Goal: Complete application form

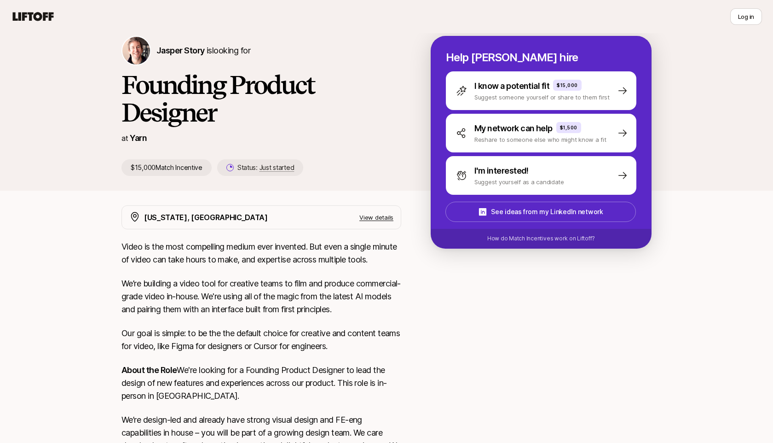
scroll to position [44, 0]
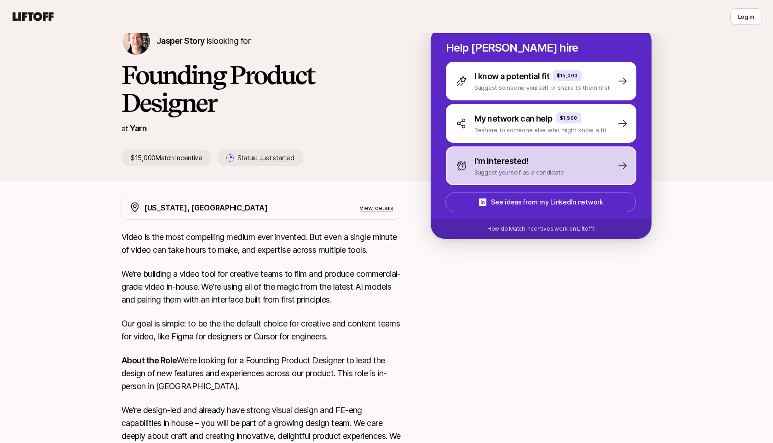
click at [495, 169] on p "Suggest yourself as a candidate" at bounding box center [519, 171] width 90 height 9
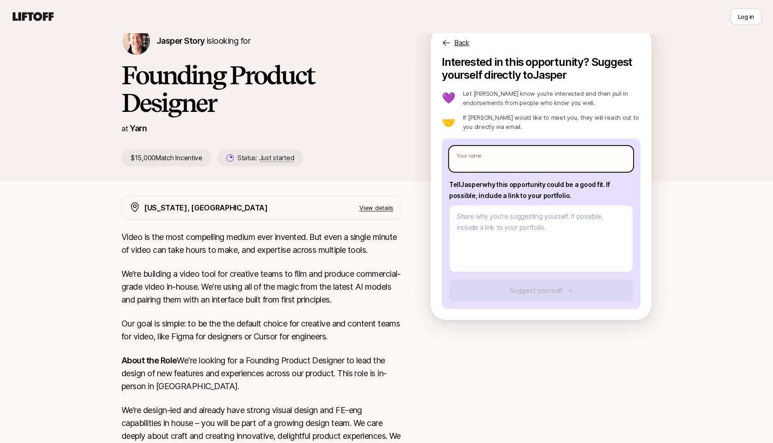
click at [484, 161] on input "text" at bounding box center [541, 159] width 184 height 26
type input "[PERSON_NAME]"
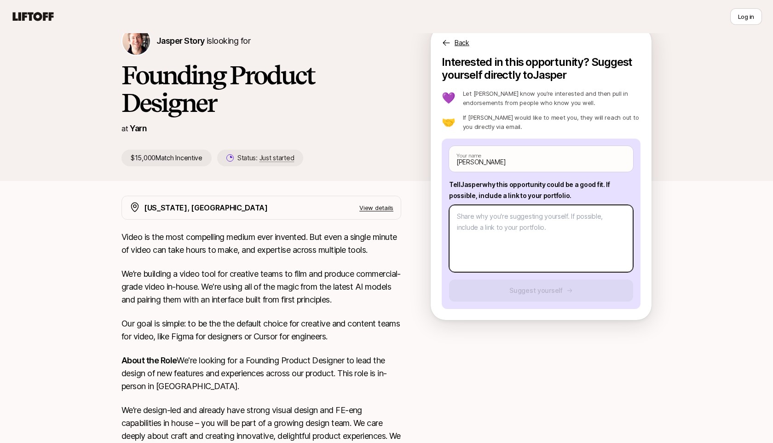
click at [502, 231] on textarea at bounding box center [541, 238] width 184 height 67
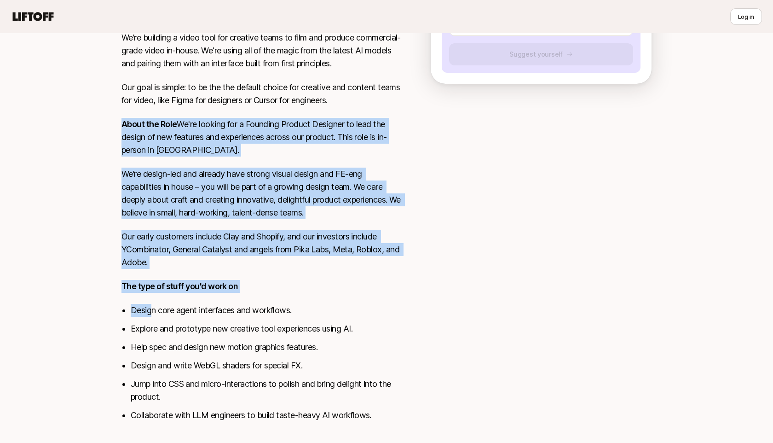
scroll to position [299, 0]
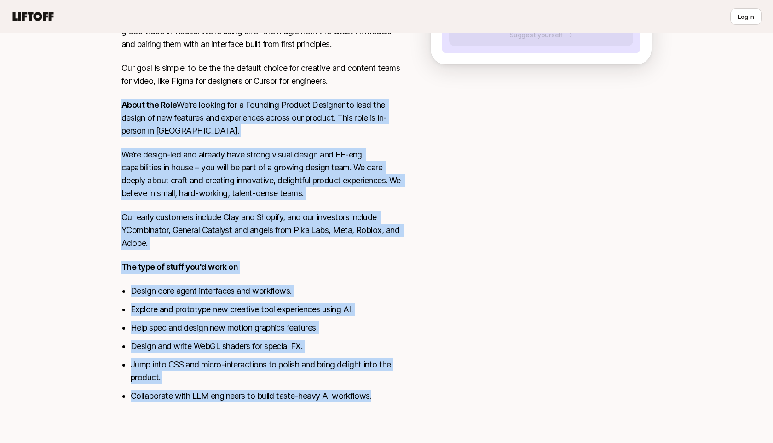
drag, startPoint x: 123, startPoint y: 244, endPoint x: 387, endPoint y: 392, distance: 303.2
click at [387, 392] on div "Video is the most compelling medium ever invented. But even a single minute of …" at bounding box center [261, 194] width 280 height 438
copy div "About the Role We're looking for a Founding Product Designer to lead the design…"
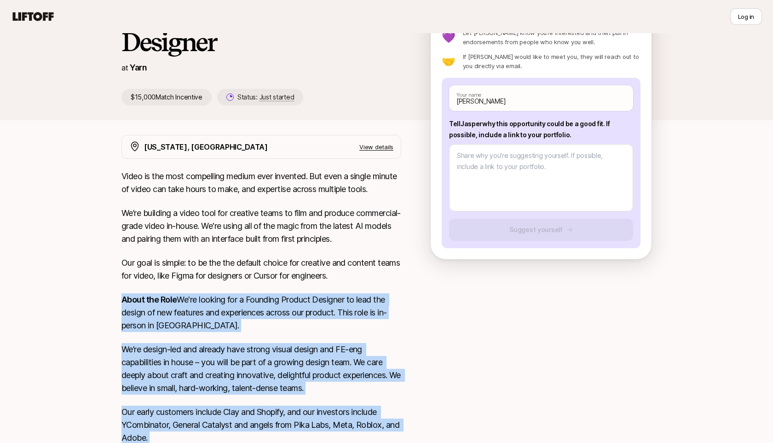
scroll to position [98, 0]
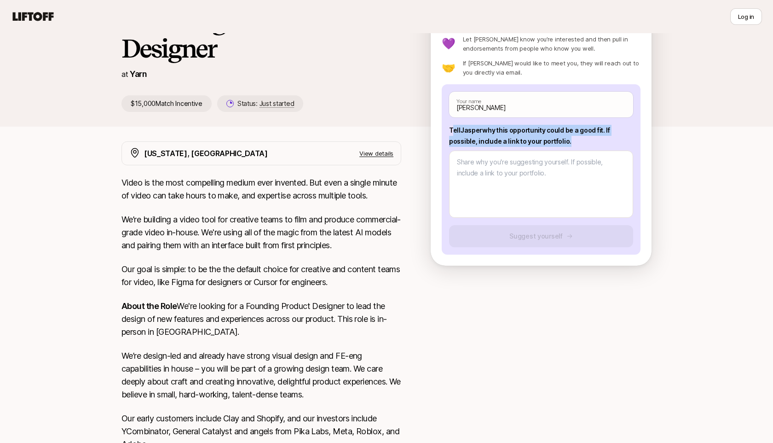
drag, startPoint x: 451, startPoint y: 130, endPoint x: 572, endPoint y: 143, distance: 122.1
click at [572, 143] on p "Tell [PERSON_NAME] why this opportunity could be a good fit . If possible, incl…" at bounding box center [541, 136] width 184 height 22
click at [574, 143] on p "Tell [PERSON_NAME] why this opportunity could be a good fit . If possible, incl…" at bounding box center [541, 136] width 184 height 22
drag, startPoint x: 574, startPoint y: 142, endPoint x: 443, endPoint y: 130, distance: 130.7
click at [443, 130] on div "[PERSON_NAME] Your name Tell [PERSON_NAME] why this opportunity could be a good…" at bounding box center [541, 169] width 199 height 170
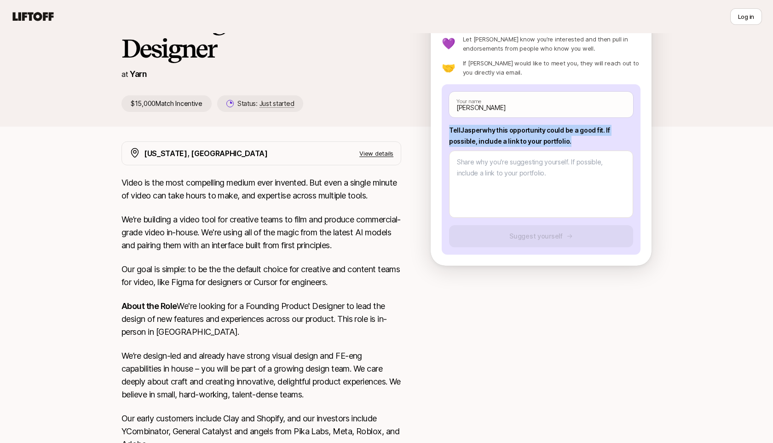
copy p "Tell [PERSON_NAME] why this opportunity could be a good fit . If possible, incl…"
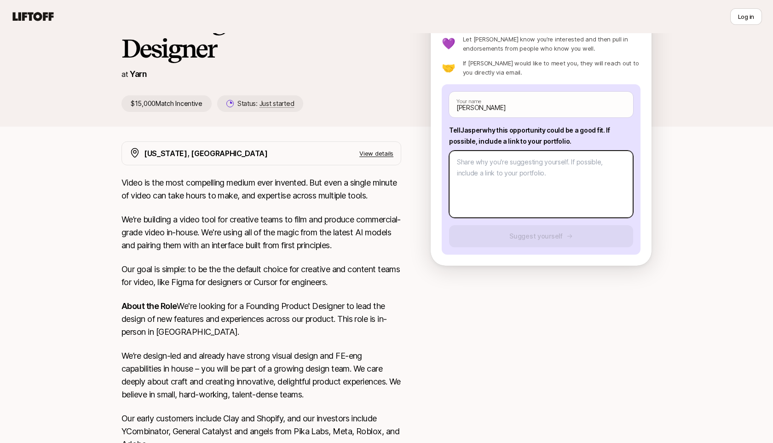
click at [496, 192] on textarea at bounding box center [541, 183] width 184 height 67
paste textarea "I’m drawn to [GEOGRAPHIC_DATA] because it sits at the intersection of design cr…"
type textarea "x"
type textarea "I’m drawn to [GEOGRAPHIC_DATA] because it sits at the intersection of design cr…"
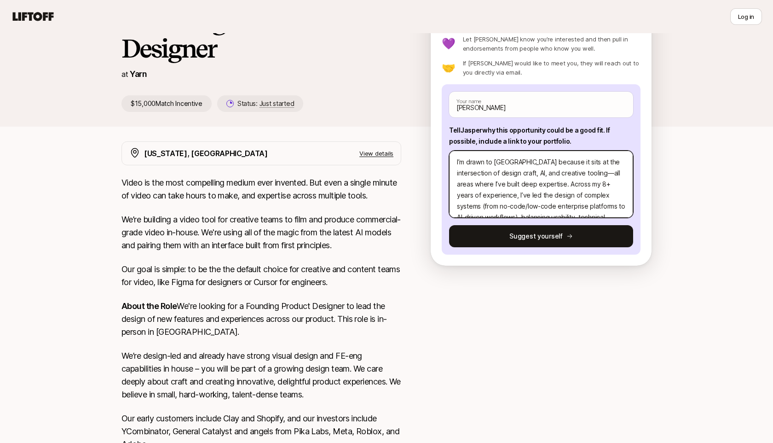
scroll to position [132, 0]
drag, startPoint x: 579, startPoint y: 196, endPoint x: 587, endPoint y: 205, distance: 11.8
click at [587, 205] on textarea "I’m drawn to [GEOGRAPHIC_DATA] because it sits at the intersection of design cr…" at bounding box center [541, 183] width 184 height 67
type textarea "x"
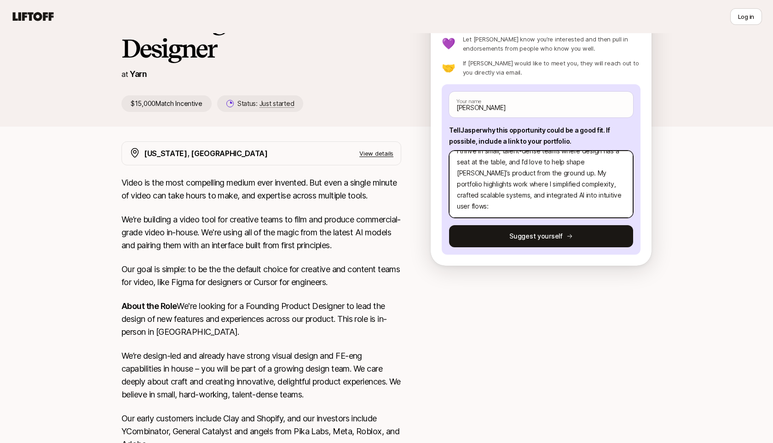
scroll to position [121, 0]
type textarea "I’m drawn to [GEOGRAPHIC_DATA] because it sits at the intersection of design cr…"
paste textarea "[URL][DOMAIN_NAME]"
type textarea "x"
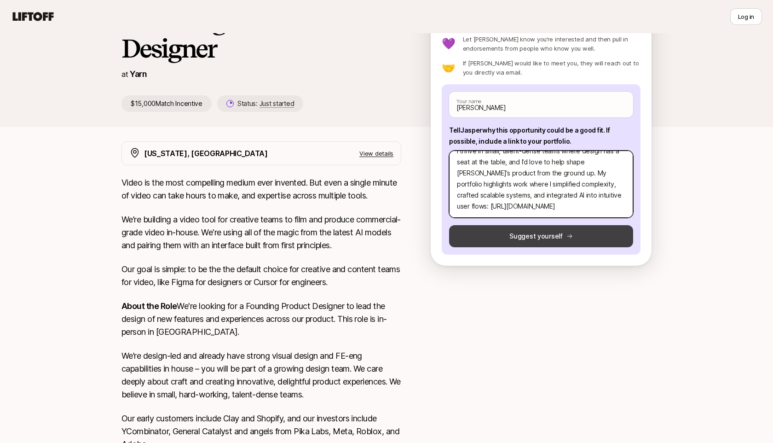
type textarea "I’m drawn to [GEOGRAPHIC_DATA] because it sits at the intersection of design cr…"
click at [518, 239] on button "Suggest yourself" at bounding box center [541, 236] width 184 height 22
type textarea "x"
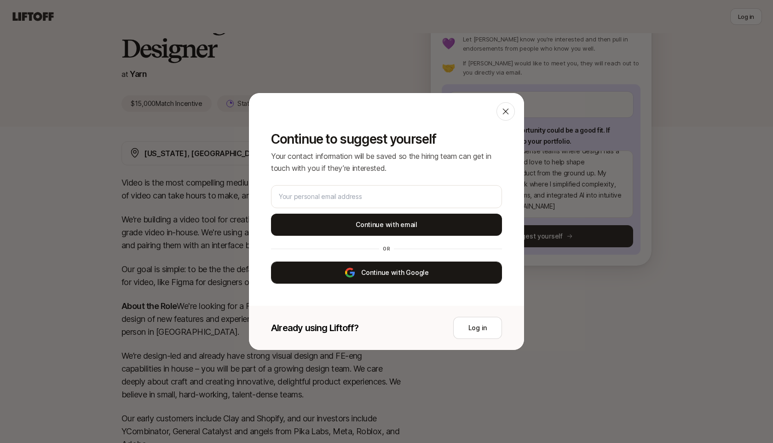
click at [384, 276] on button "Continue with Google" at bounding box center [386, 272] width 231 height 22
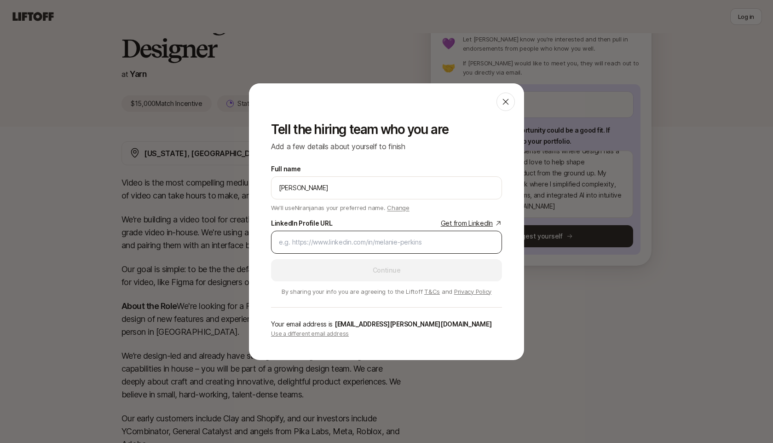
click at [345, 240] on input "LinkedIn Profile URL Get from LinkedIn" at bounding box center [386, 241] width 215 height 11
paste input "[URL][DOMAIN_NAME][PERSON_NAME]"
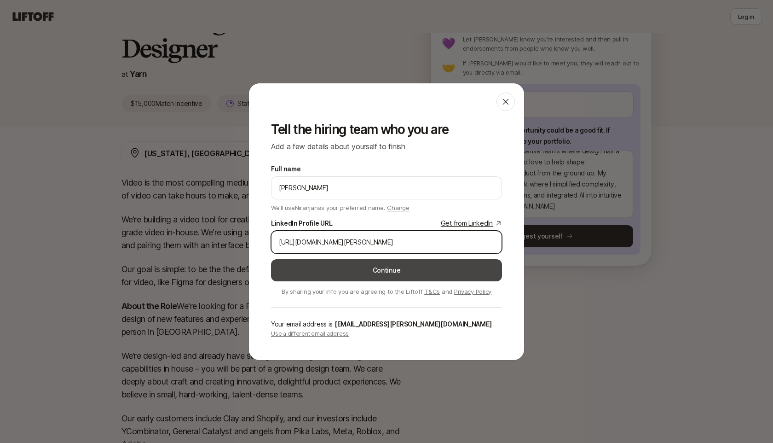
type input "[URL][DOMAIN_NAME][PERSON_NAME]"
click at [397, 265] on button "Continue" at bounding box center [386, 270] width 231 height 22
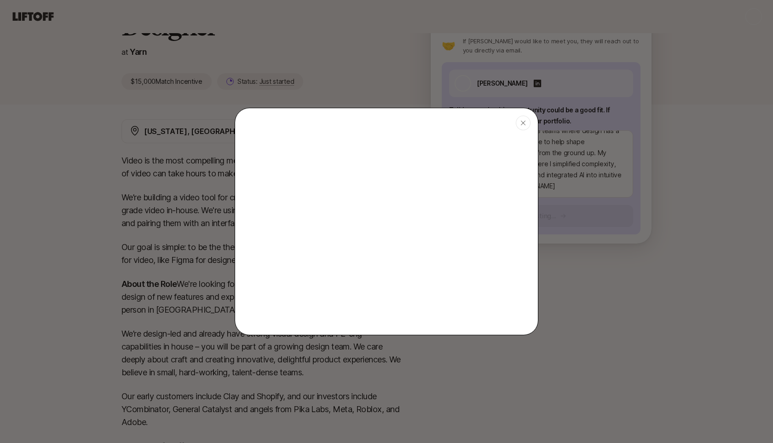
type textarea "x"
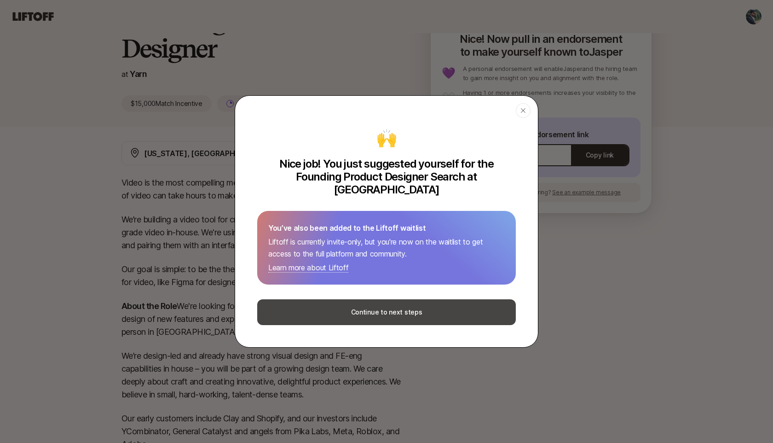
click at [366, 306] on button "Continue to next steps" at bounding box center [386, 312] width 259 height 26
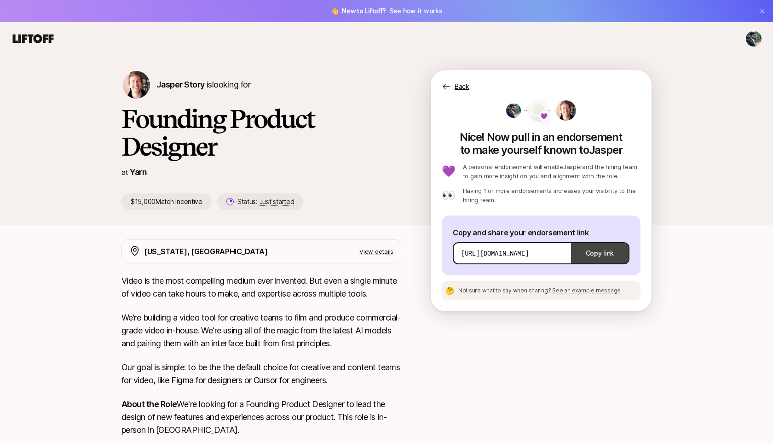
click at [601, 261] on button "Copy link" at bounding box center [600, 253] width 58 height 26
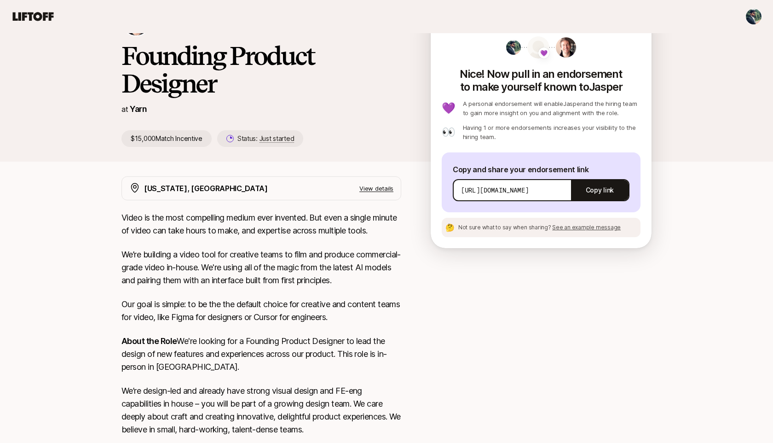
scroll to position [63, 0]
click at [376, 187] on p "View details" at bounding box center [376, 187] width 34 height 9
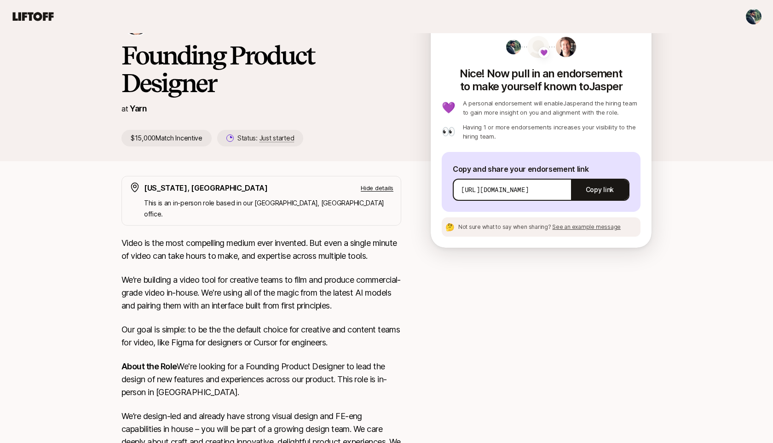
click at [376, 187] on p "Hide details" at bounding box center [377, 187] width 33 height 9
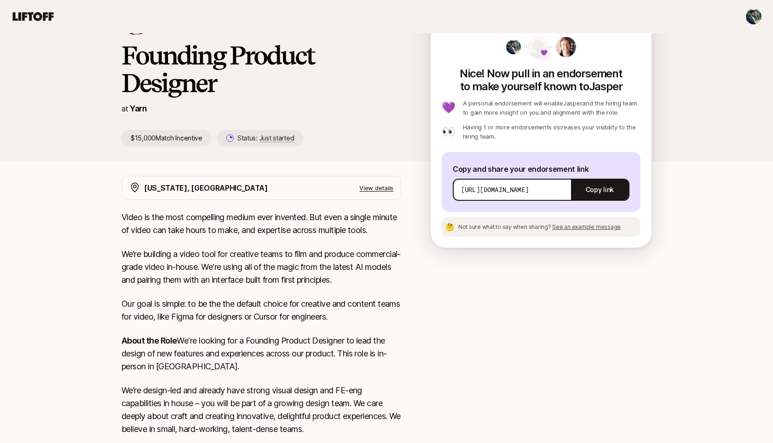
scroll to position [0, 0]
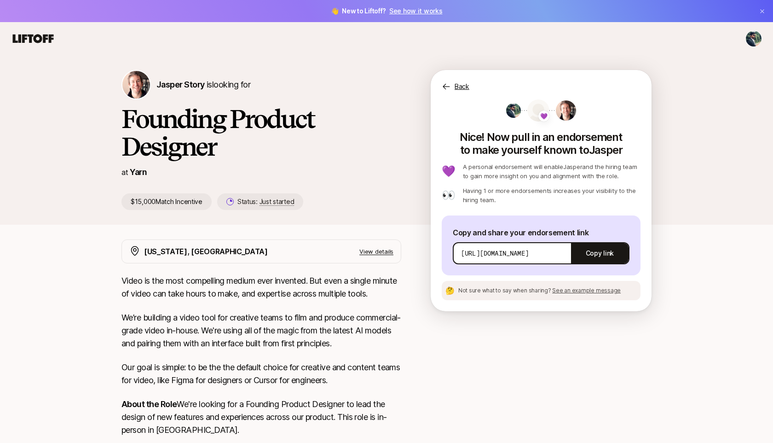
click at [451, 84] on div "Back" at bounding box center [541, 81] width 221 height 22
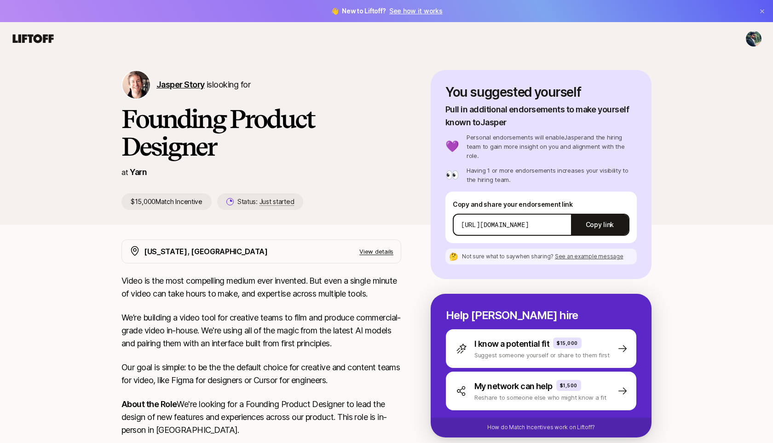
click at [191, 85] on span "Jasper Story" at bounding box center [180, 85] width 48 height 10
